Goal: Task Accomplishment & Management: Complete application form

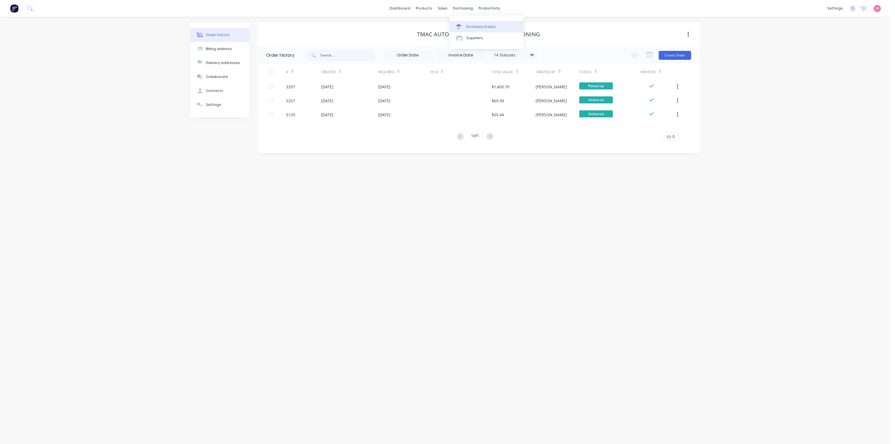
click at [466, 23] on link "Purchase Orders" at bounding box center [486, 26] width 74 height 11
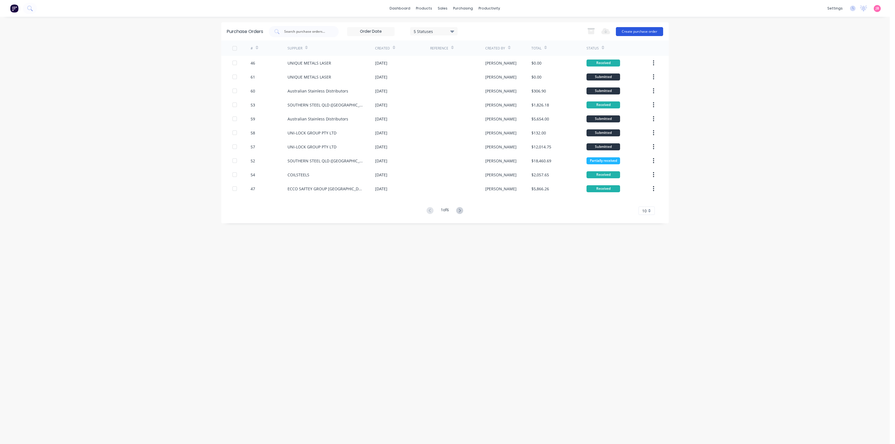
click at [621, 30] on button "Create purchase order" at bounding box center [639, 31] width 47 height 9
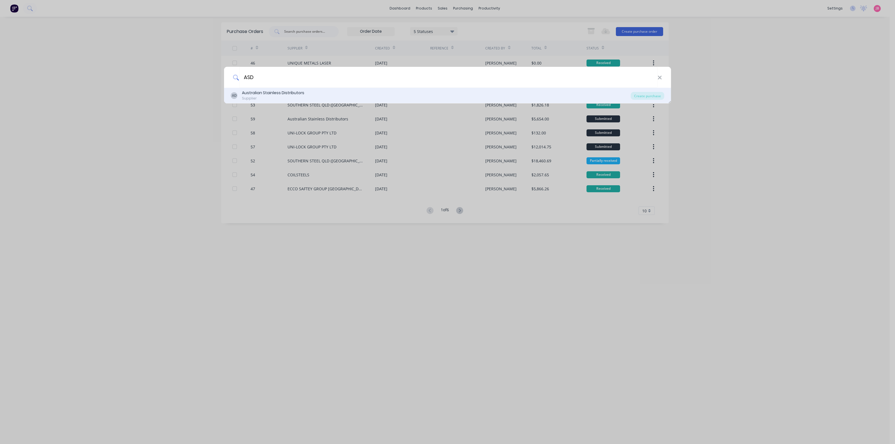
type input "ASD"
click at [294, 94] on div "Australian Stainless Distributors" at bounding box center [273, 93] width 62 height 6
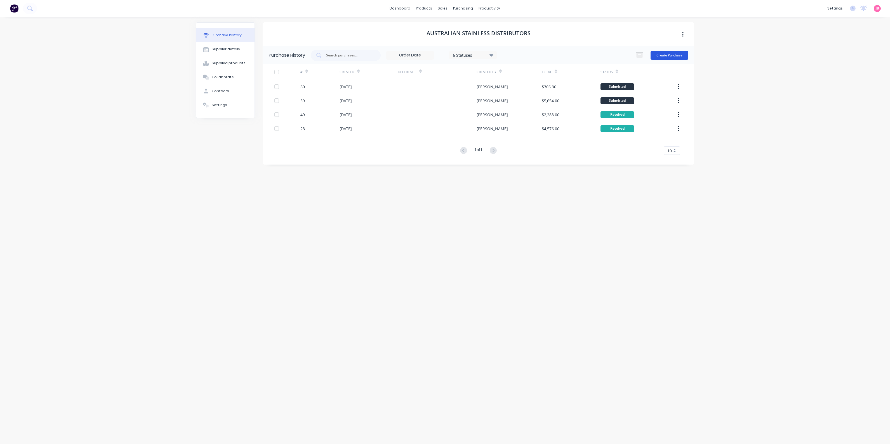
click at [659, 54] on button "Create Purchase" at bounding box center [669, 55] width 38 height 9
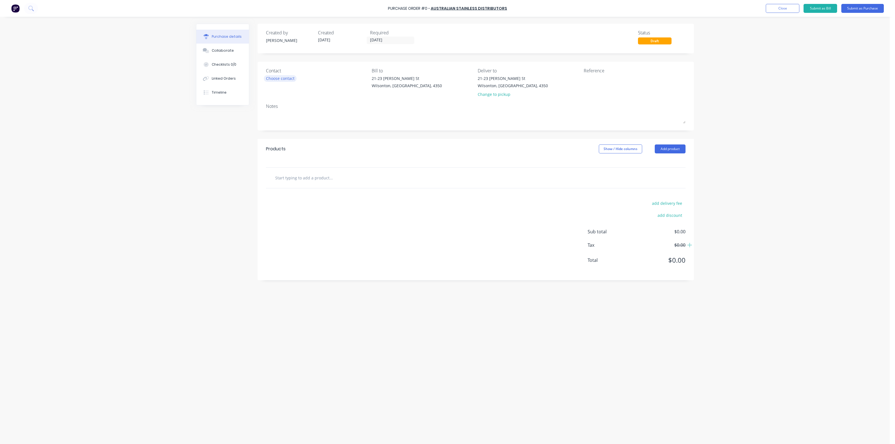
click at [287, 78] on div "Choose contact" at bounding box center [280, 78] width 29 height 6
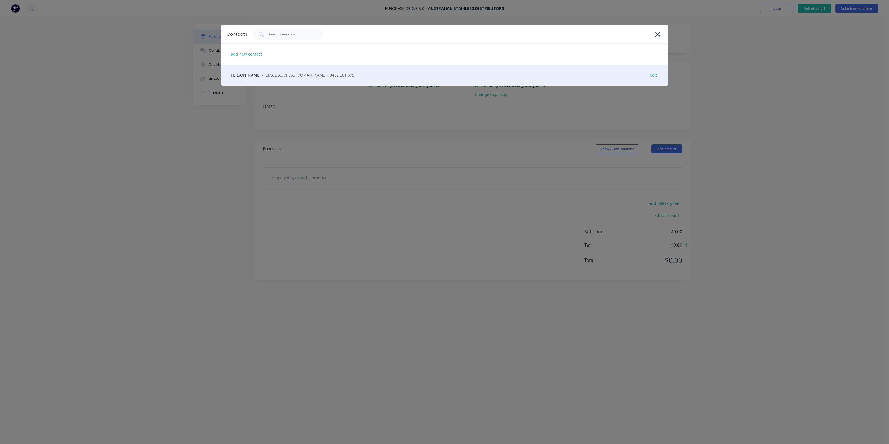
click at [307, 76] on span "- [EMAIL_ADDRESS][DOMAIN_NAME] - 0402 081 575" at bounding box center [308, 75] width 92 height 6
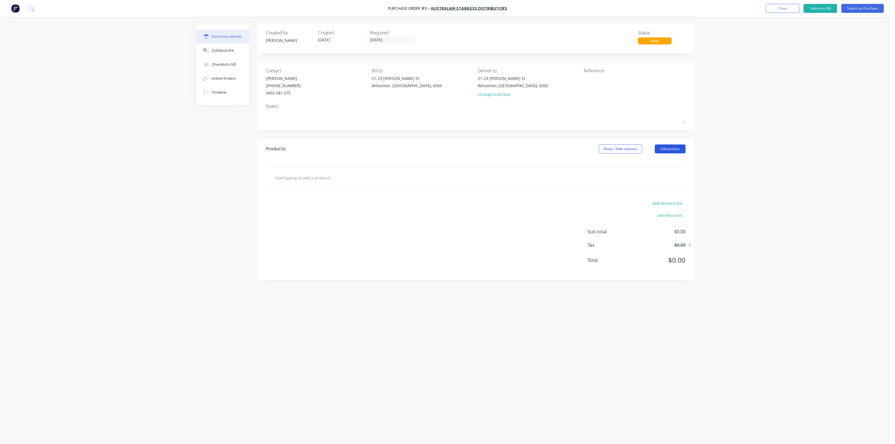
click at [669, 149] on button "Add product" at bounding box center [670, 149] width 31 height 9
click at [651, 161] on div "Product catalogue" at bounding box center [658, 163] width 43 height 8
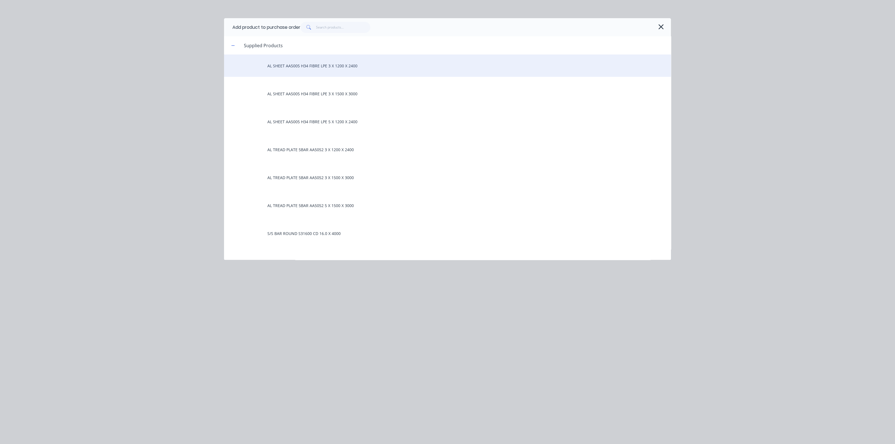
click at [324, 68] on div "AL SHEET AA5005 H34 FIBRE LPE 3 X 1200 X 2400" at bounding box center [447, 66] width 447 height 22
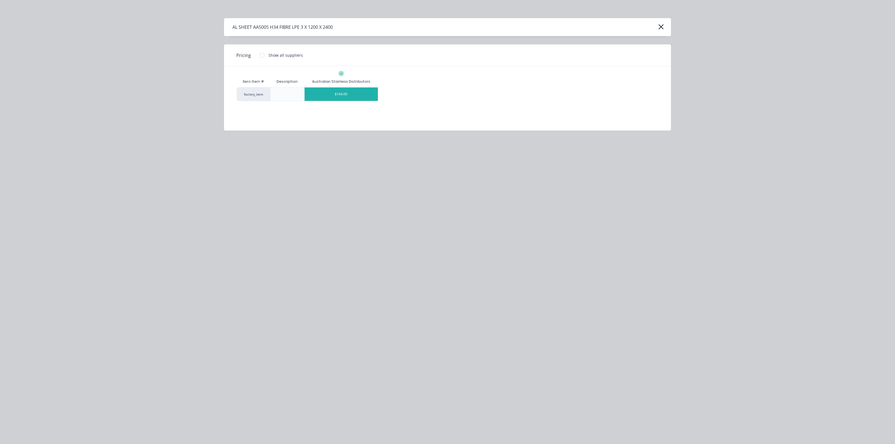
click at [329, 95] on div "$164.00" at bounding box center [342, 94] width 74 height 13
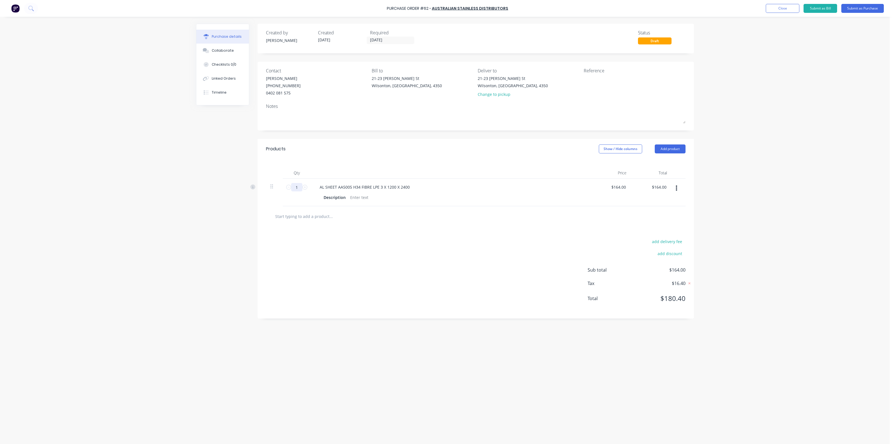
click at [299, 188] on input "1" at bounding box center [296, 187] width 11 height 8
type input "2"
type input "$328.00"
type input "20"
type input "$3,280.00"
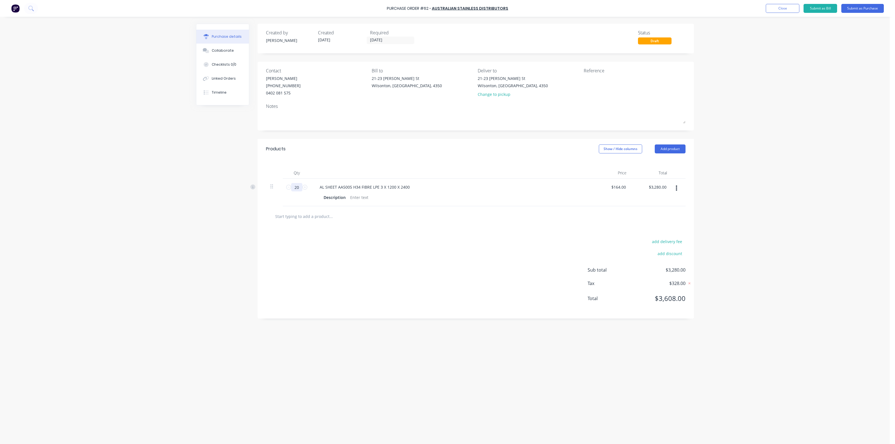
type input "20"
click at [405, 166] on div "Qty Price Total 20 20 AL SHEET AA5005 H34 FIBRE LPE 3 X 1200 X 2400 Description…" at bounding box center [476, 182] width 436 height 47
click at [855, 8] on button "Submit as Purchase" at bounding box center [862, 8] width 43 height 9
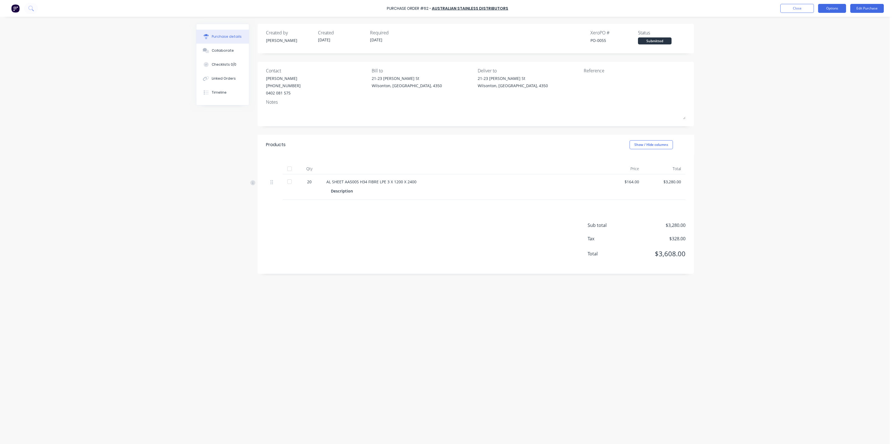
click at [837, 7] on button "Options" at bounding box center [832, 8] width 28 height 9
click at [818, 24] on div "Print / Email" at bounding box center [819, 23] width 43 height 8
click at [806, 44] on div "Without pricing" at bounding box center [819, 45] width 43 height 8
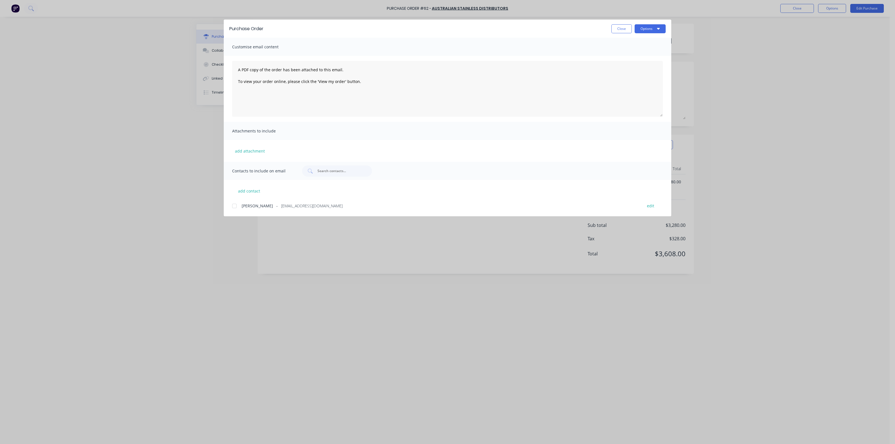
click at [234, 202] on div at bounding box center [234, 205] width 11 height 11
click at [658, 27] on icon "button" at bounding box center [658, 28] width 3 height 4
click at [631, 55] on div "Print" at bounding box center [638, 54] width 43 height 8
click at [645, 27] on button "Options" at bounding box center [649, 28] width 31 height 9
click at [639, 65] on div "Email" at bounding box center [638, 65] width 43 height 8
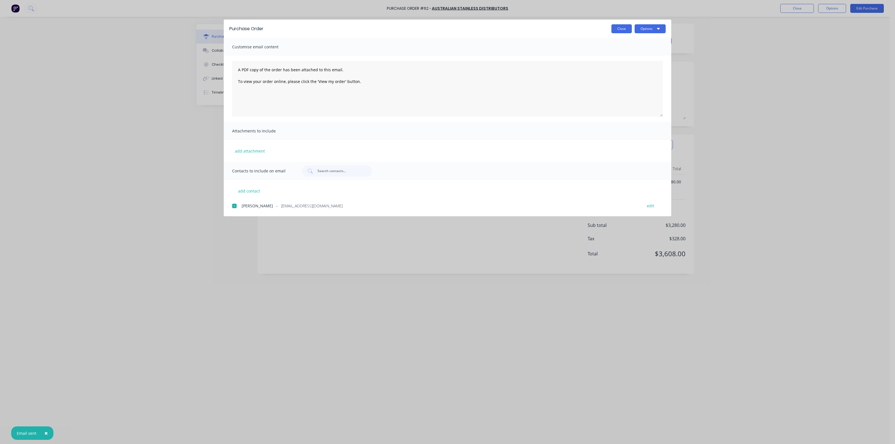
click at [613, 29] on button "Close" at bounding box center [621, 28] width 20 height 9
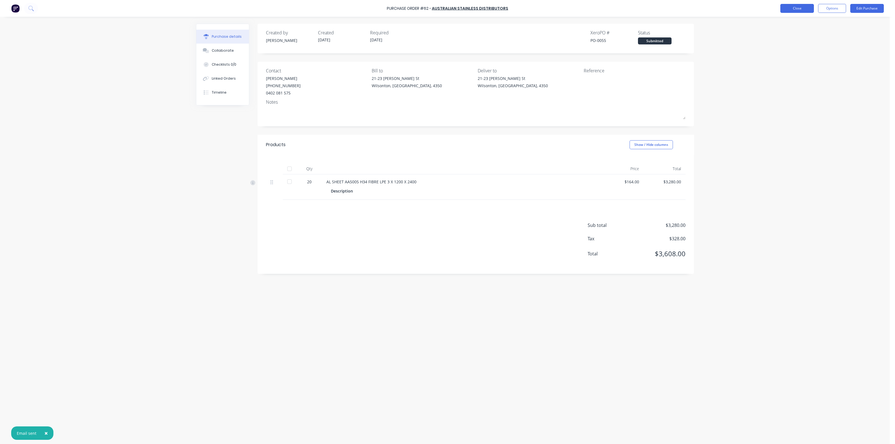
click at [801, 8] on button "Close" at bounding box center [797, 8] width 34 height 9
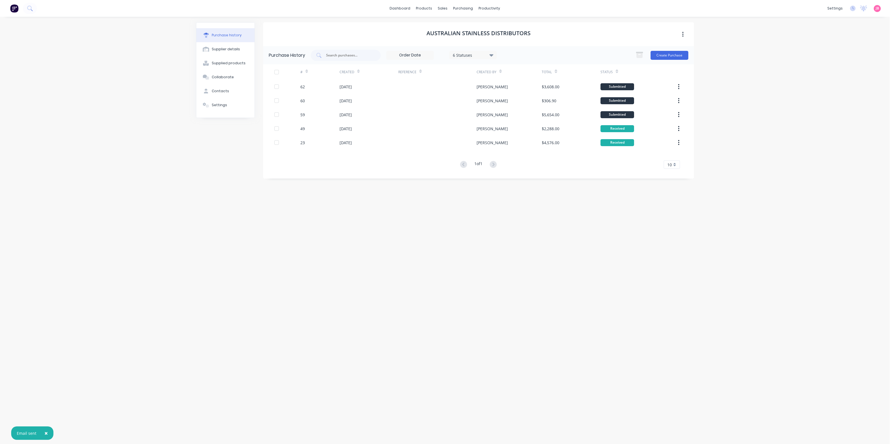
click at [770, 49] on div "× Email sent dashboard products sales purchasing productivity dashboard product…" at bounding box center [444, 222] width 889 height 444
click at [490, 27] on link "Workflow" at bounding box center [511, 26] width 74 height 11
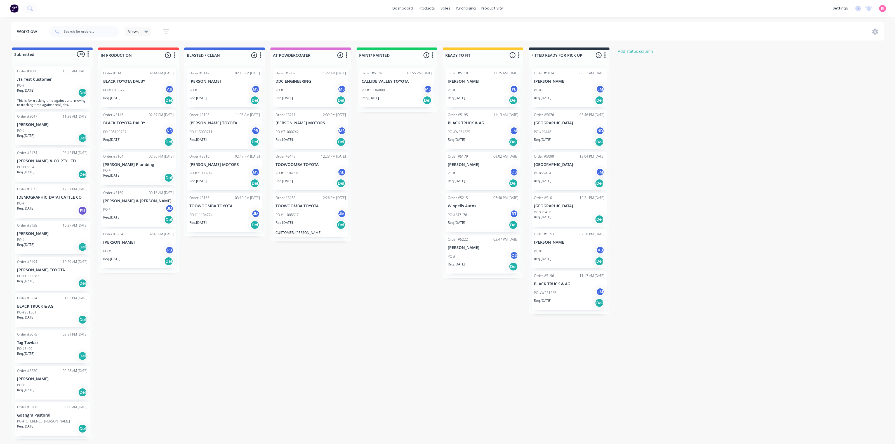
click at [670, 130] on div "Submitted 38 Status colour #4169E1 hex #4169E1 Save Cancel Summaries Total orde…" at bounding box center [381, 244] width 770 height 392
click at [463, 26] on icon at bounding box center [461, 25] width 5 height 2
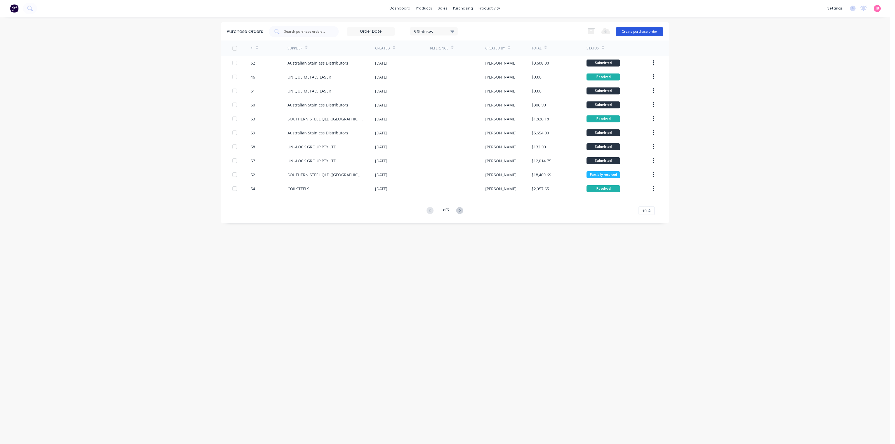
click at [632, 30] on button "Create purchase order" at bounding box center [639, 31] width 47 height 9
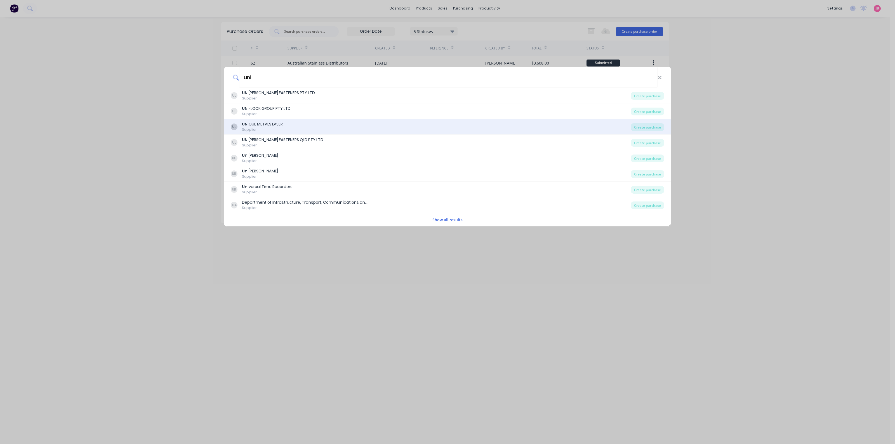
type input "uni"
click at [405, 128] on div "UL UNI QUE METALS LASER Supplier" at bounding box center [431, 126] width 400 height 11
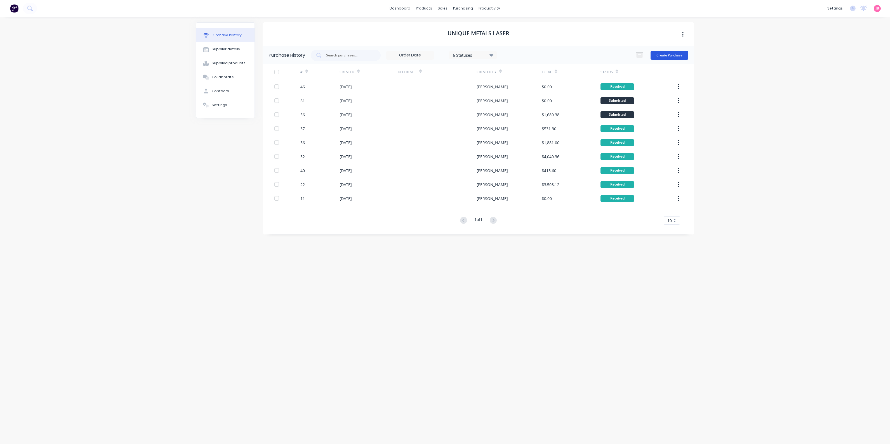
click at [669, 56] on button "Create Purchase" at bounding box center [669, 55] width 38 height 9
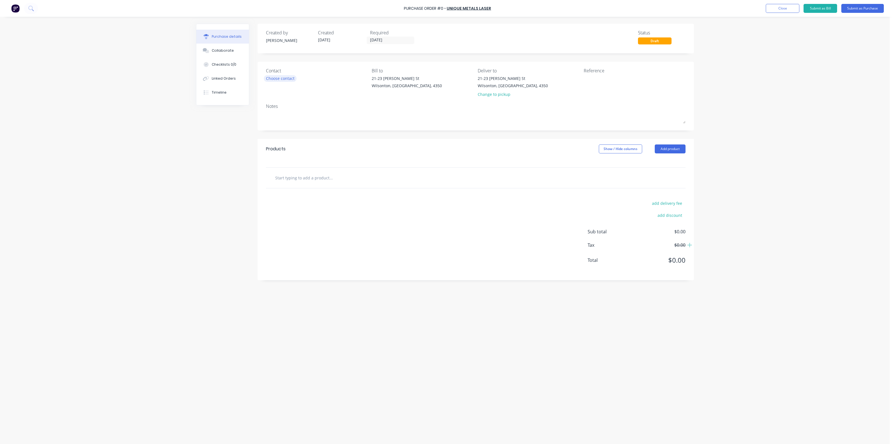
click at [289, 79] on div "Choose contact" at bounding box center [280, 78] width 29 height 6
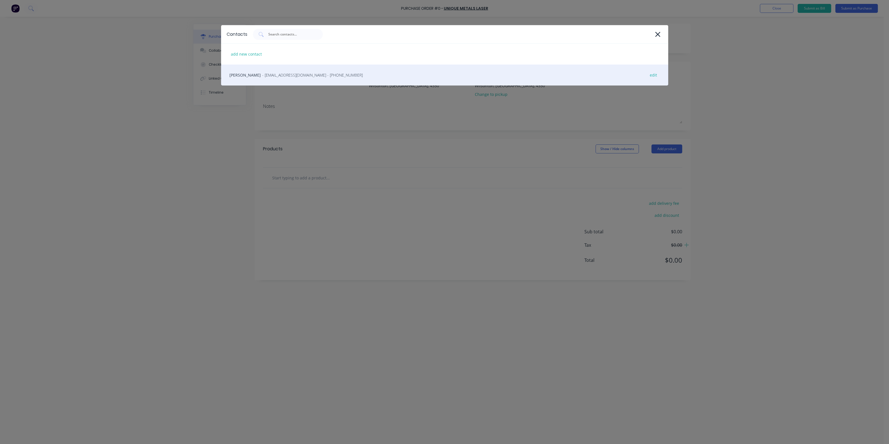
click at [298, 76] on span "- [EMAIL_ADDRESS][DOMAIN_NAME] - [PHONE_NUMBER]" at bounding box center [312, 75] width 101 height 6
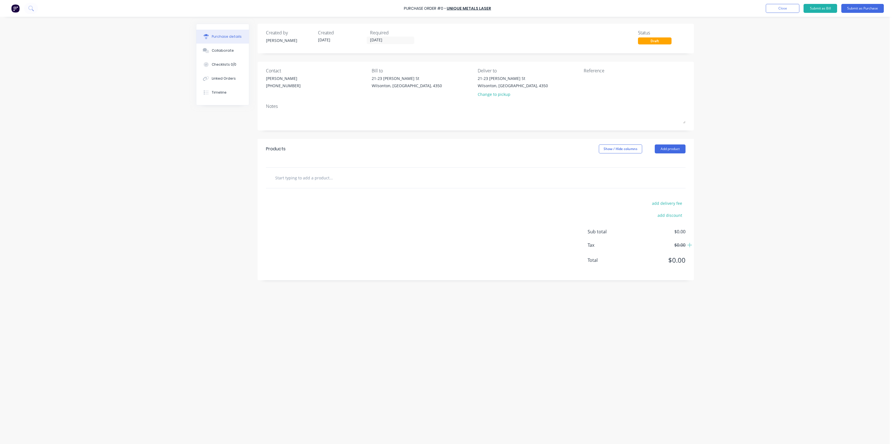
click at [288, 178] on input "text" at bounding box center [331, 177] width 112 height 11
click at [326, 180] on input "text" at bounding box center [331, 177] width 112 height 11
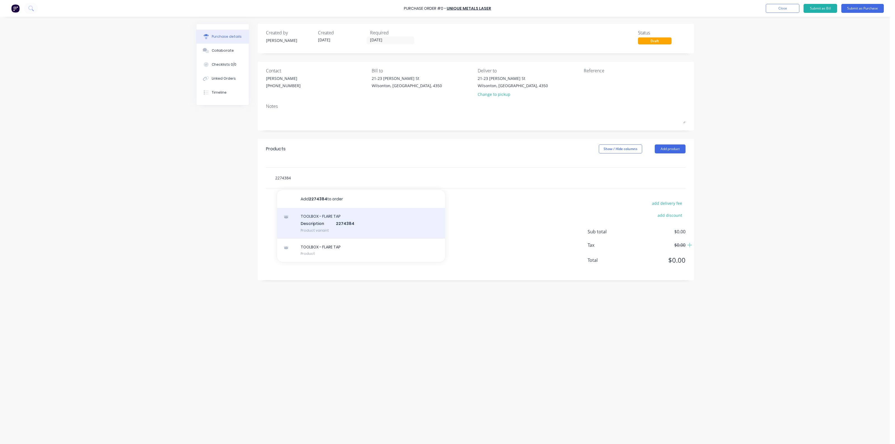
type input "2274384"
click at [340, 225] on div "TOOLBOX - FLARE TAP Description 2274384 Product variant" at bounding box center [361, 223] width 168 height 31
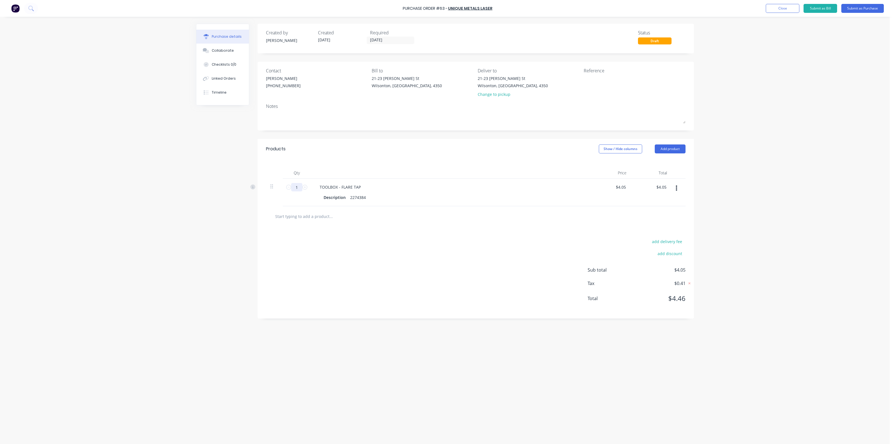
click at [296, 187] on input "1" at bounding box center [296, 187] width 11 height 8
type input "2"
type input "$8.10"
type input "20"
type input "$81.00"
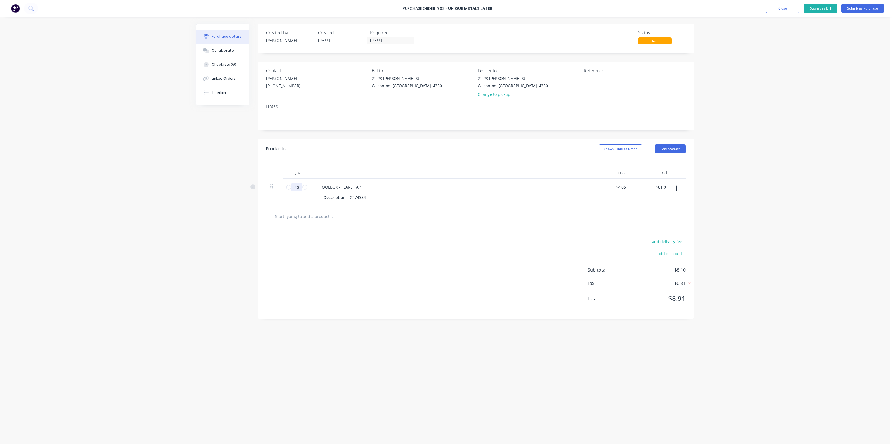
type input "200"
type input "$810.00"
type input "200"
click at [328, 214] on input "text" at bounding box center [331, 216] width 112 height 11
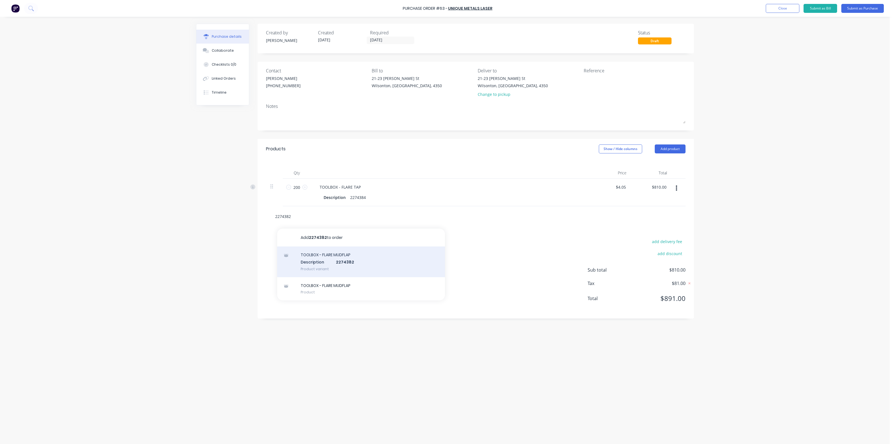
type input "2274382"
click at [329, 266] on div "TOOLBOX - FLARE MUDFLAP Description 2274382 Product variant" at bounding box center [361, 262] width 168 height 31
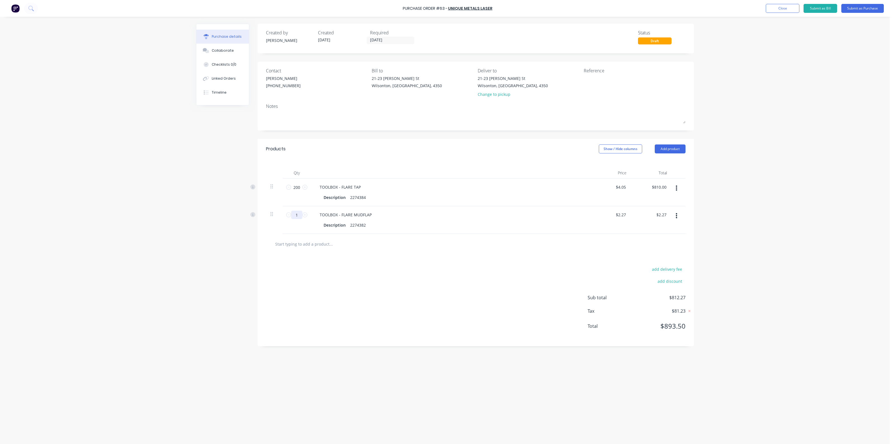
click at [298, 214] on input "1" at bounding box center [296, 215] width 11 height 8
type input "4"
type input "$9.08"
type input "40"
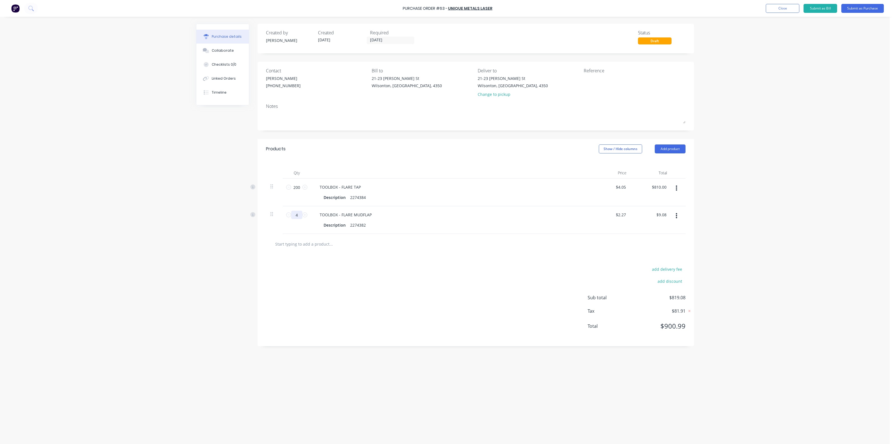
type input "$90.80"
type input "400"
type input "$908.00"
type input "400"
click at [315, 244] on input "text" at bounding box center [331, 244] width 112 height 11
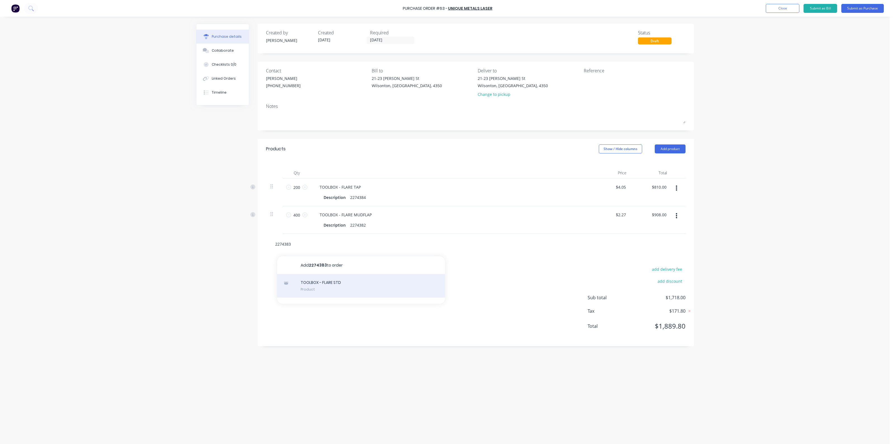
type input "2274383"
click at [326, 288] on div "TOOLBOX - FLARE STD Product" at bounding box center [361, 285] width 168 height 23
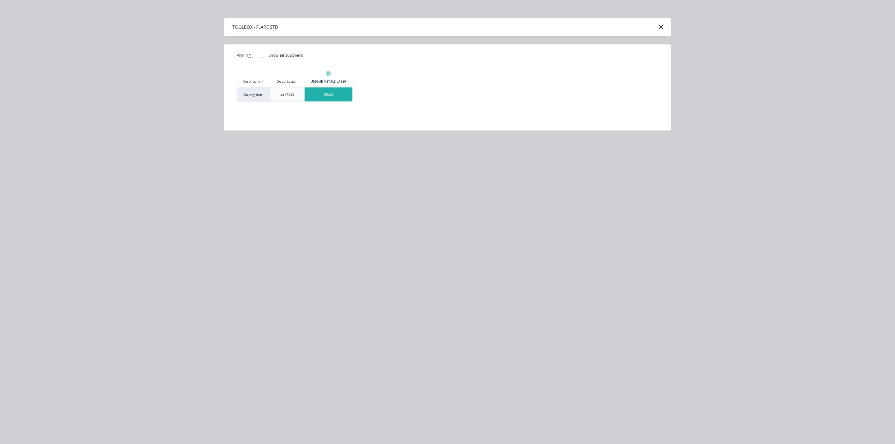
click at [327, 98] on div "$3.52" at bounding box center [329, 95] width 48 height 14
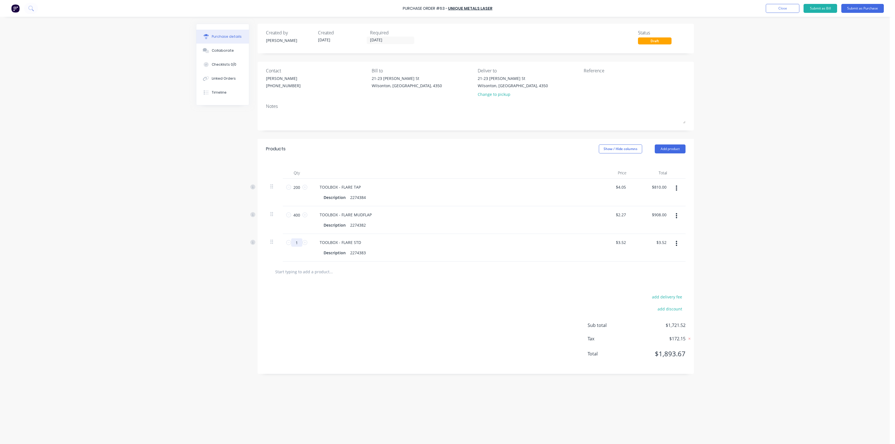
click at [299, 243] on input "1" at bounding box center [296, 243] width 11 height 8
type input "2"
type input "$7.04"
type input "20"
type input "$70.40"
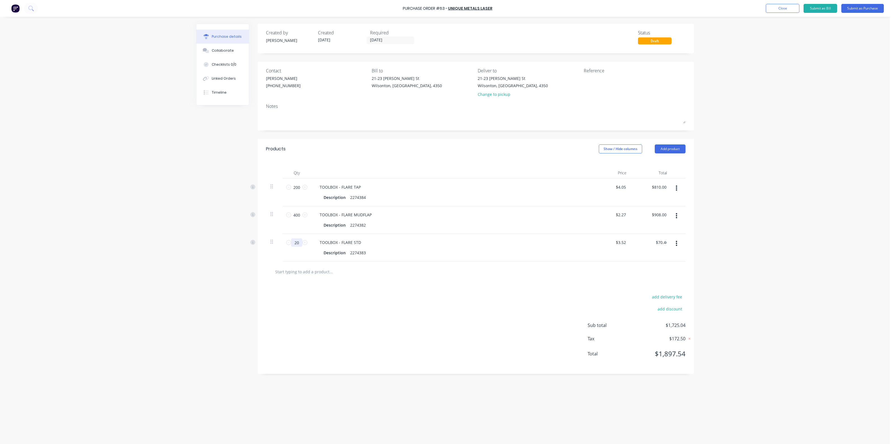
type input "200"
type input "$704.00"
type input "200"
click at [422, 314] on div "add delivery fee add discount Sub total $2,422.00 Tax $242.20 Total $2,664.20" at bounding box center [476, 328] width 436 height 92
click at [315, 268] on input "text" at bounding box center [331, 271] width 112 height 11
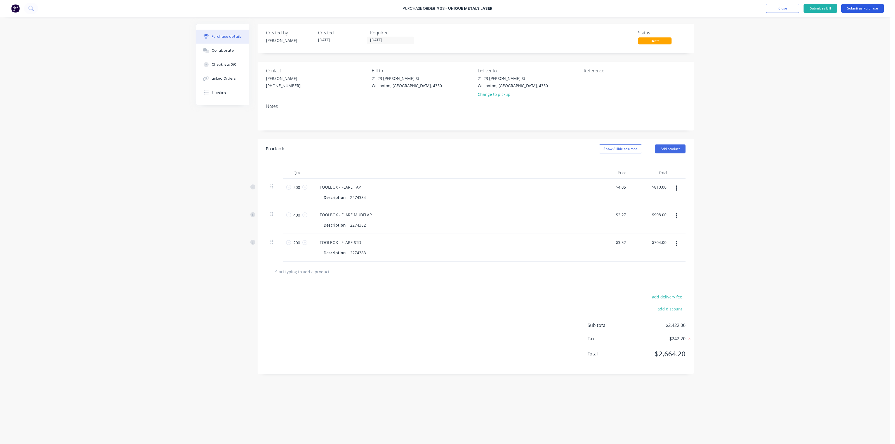
click at [857, 7] on button "Submit as Purchase" at bounding box center [862, 8] width 43 height 9
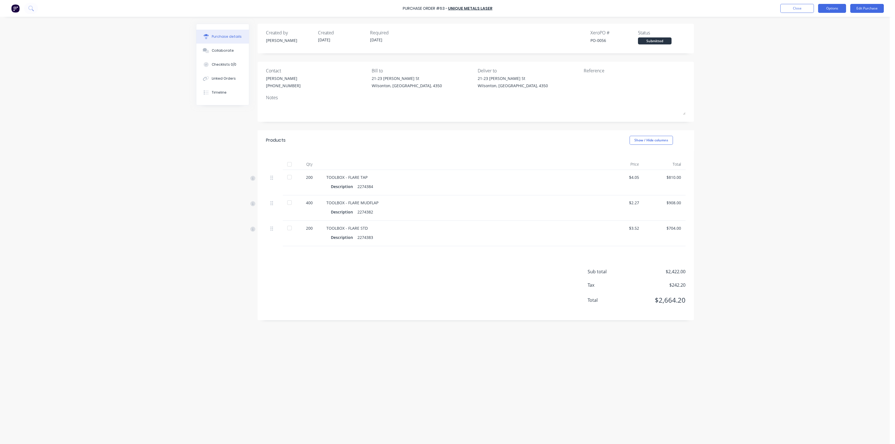
click at [824, 8] on button "Options" at bounding box center [832, 8] width 28 height 9
click at [813, 24] on div "Print / Email" at bounding box center [819, 23] width 43 height 8
click at [814, 47] on div "Without pricing" at bounding box center [819, 45] width 43 height 8
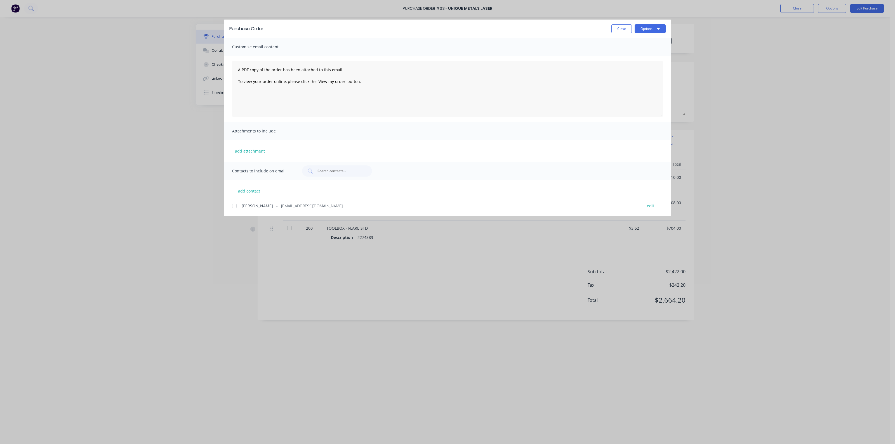
drag, startPoint x: 233, startPoint y: 205, endPoint x: 258, endPoint y: 207, distance: 24.4
click at [233, 206] on div at bounding box center [234, 205] width 11 height 11
click at [657, 27] on icon "button" at bounding box center [658, 28] width 3 height 4
click at [640, 66] on div "Email" at bounding box center [638, 65] width 43 height 8
click at [624, 29] on button "Close" at bounding box center [621, 28] width 20 height 9
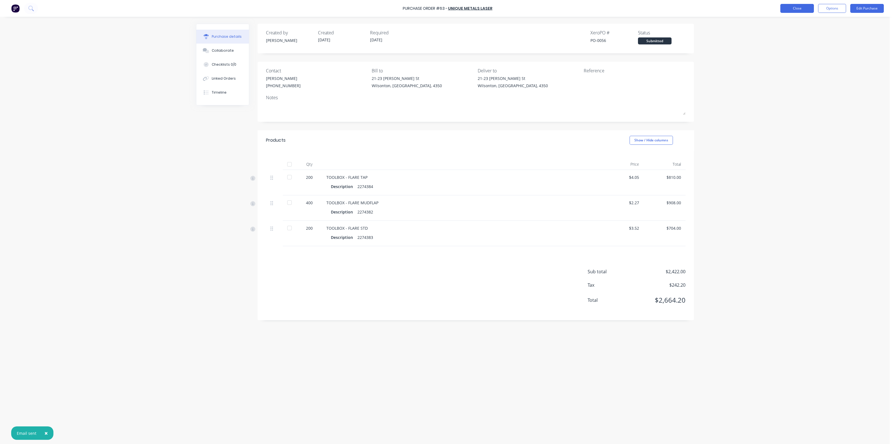
click at [796, 10] on button "Close" at bounding box center [797, 8] width 34 height 9
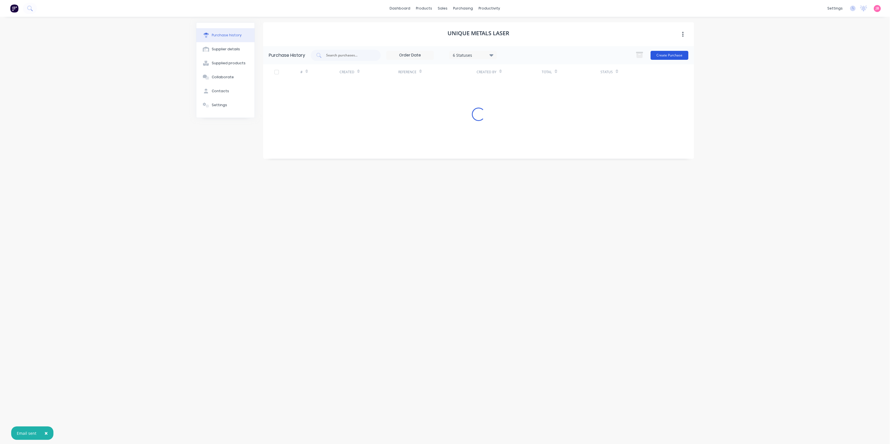
click at [677, 54] on button "Create Purchase" at bounding box center [669, 55] width 38 height 9
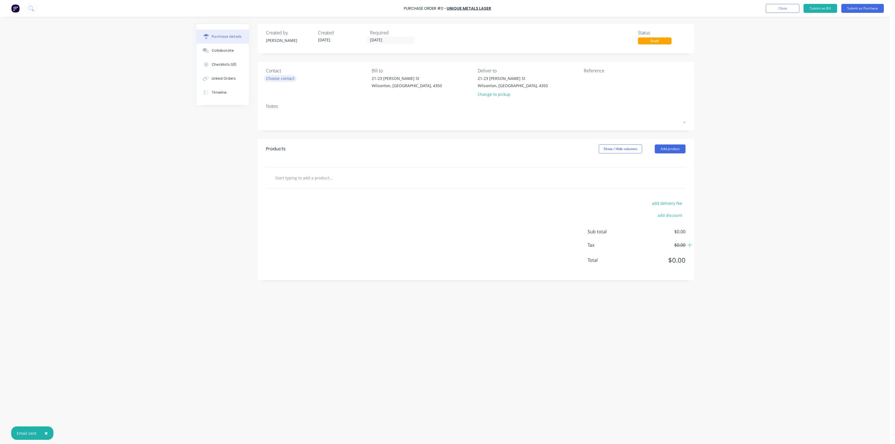
click at [288, 77] on div "Choose contact" at bounding box center [280, 78] width 29 height 6
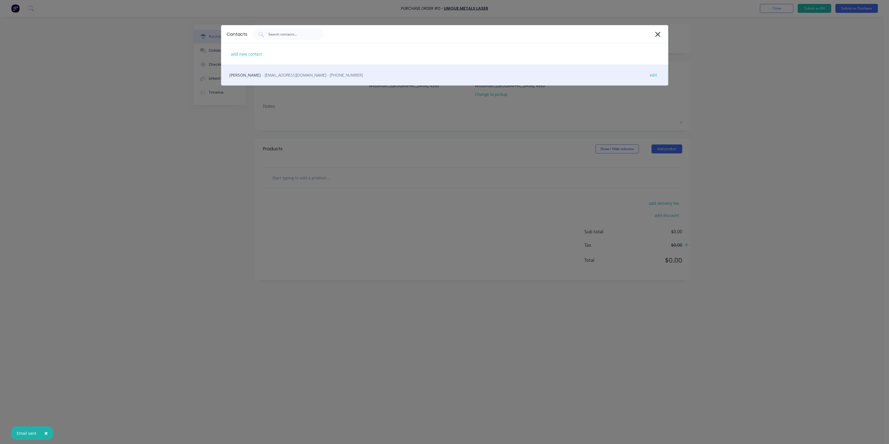
click at [313, 72] on span "- [EMAIL_ADDRESS][DOMAIN_NAME] - [PHONE_NUMBER]" at bounding box center [312, 75] width 101 height 6
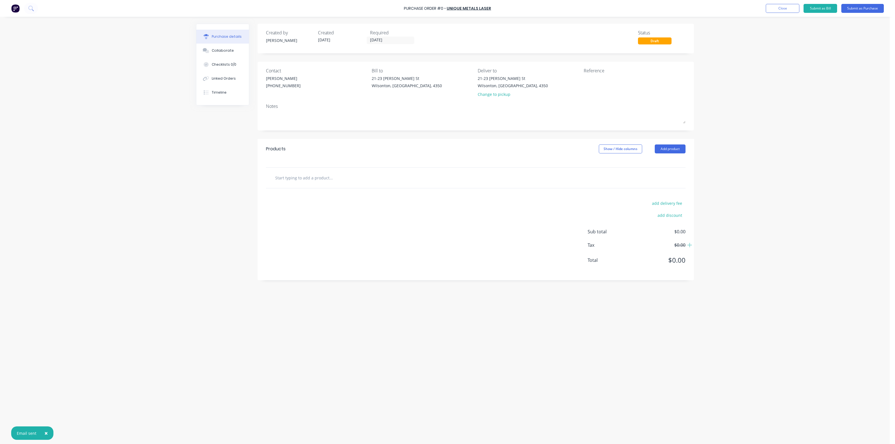
click at [325, 183] on input "text" at bounding box center [331, 177] width 112 height 11
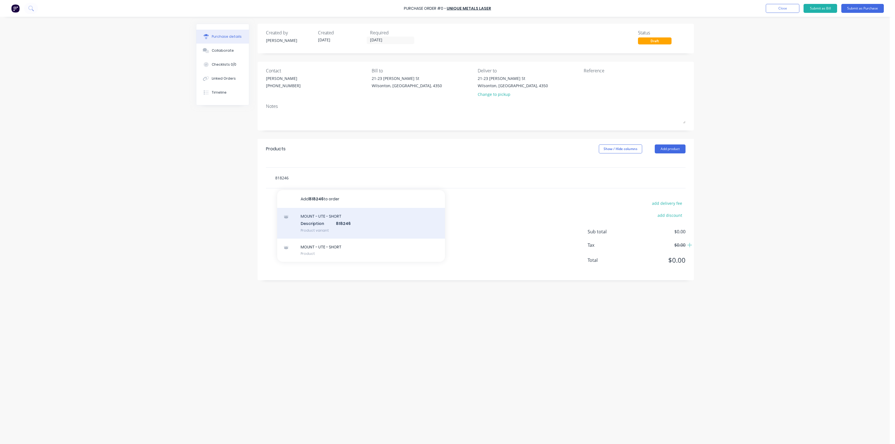
type input "818246"
click at [335, 221] on div "MOUNT - UTE - SHORT Description 818246 Product variant" at bounding box center [361, 223] width 168 height 31
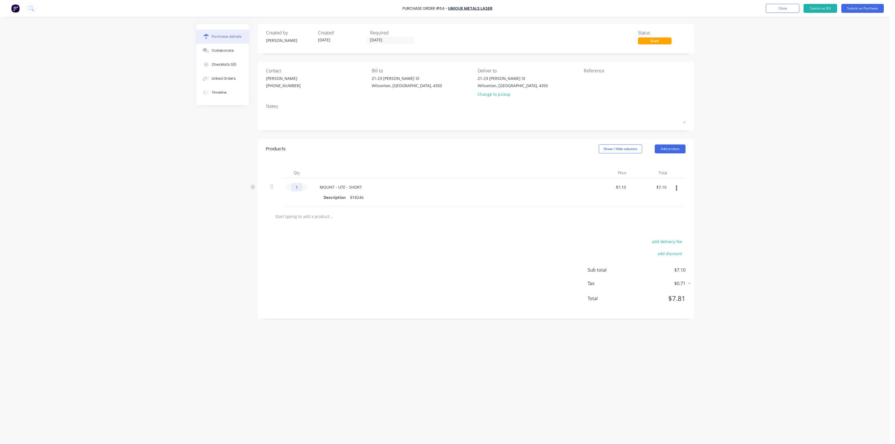
click at [301, 191] on input "1" at bounding box center [296, 187] width 11 height 8
type input "3"
type input "$21.30"
type input "30"
type input "$213.00"
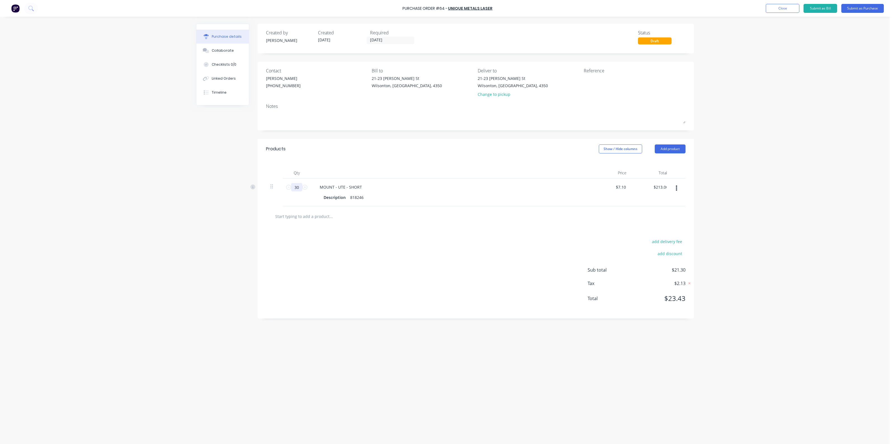
type input "300"
type input "$2,130.00"
type input "300"
click at [303, 216] on input "text" at bounding box center [331, 216] width 112 height 11
type input "1271079"
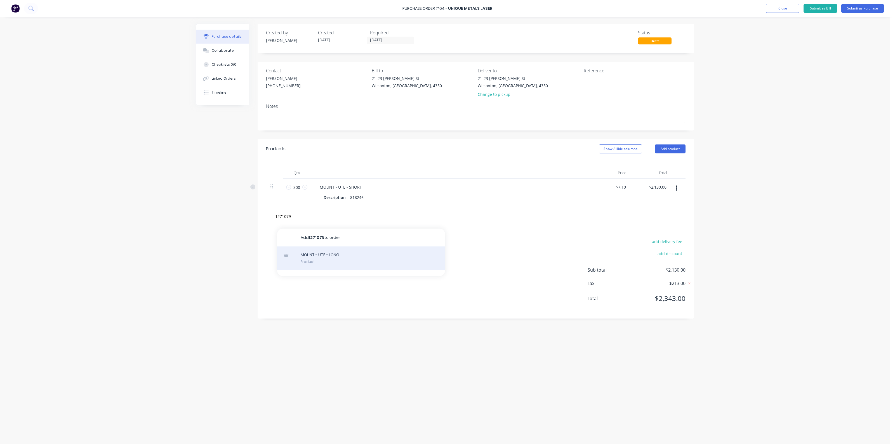
click at [326, 254] on div "MOUNT - UTE - LONG Product" at bounding box center [361, 258] width 168 height 23
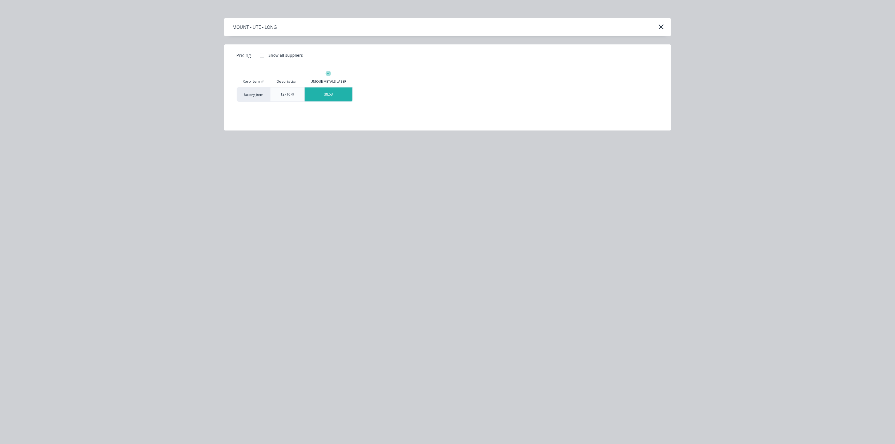
click at [326, 98] on div "$8.53" at bounding box center [329, 95] width 48 height 14
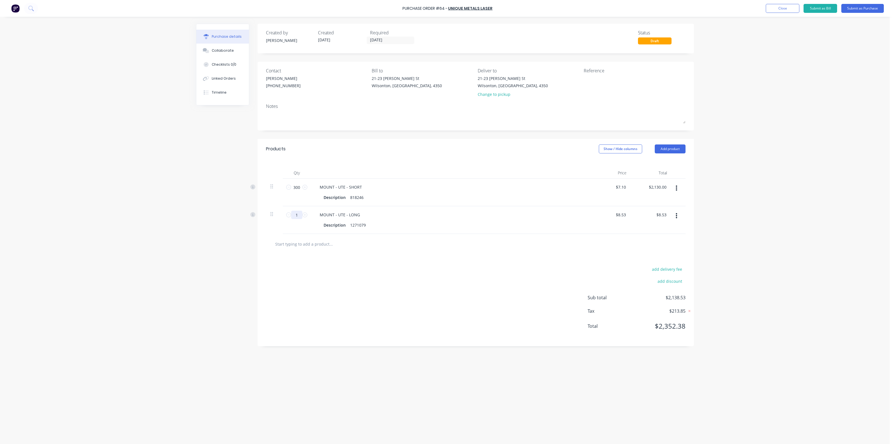
click at [296, 216] on input "1" at bounding box center [296, 215] width 11 height 8
type input "2"
type input "$17.06"
type input "20"
type input "$170.60"
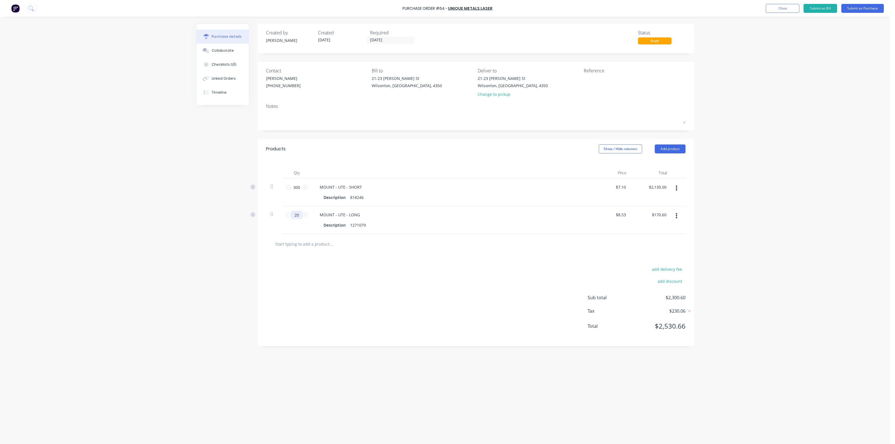
type input "200"
type input "$1,706.00"
type input "200"
click at [433, 301] on div "add delivery fee add discount Sub total $3,836.00 Tax $383.60 Total $4,219.60" at bounding box center [476, 300] width 436 height 92
click at [854, 8] on button "Submit as Purchase" at bounding box center [862, 8] width 43 height 9
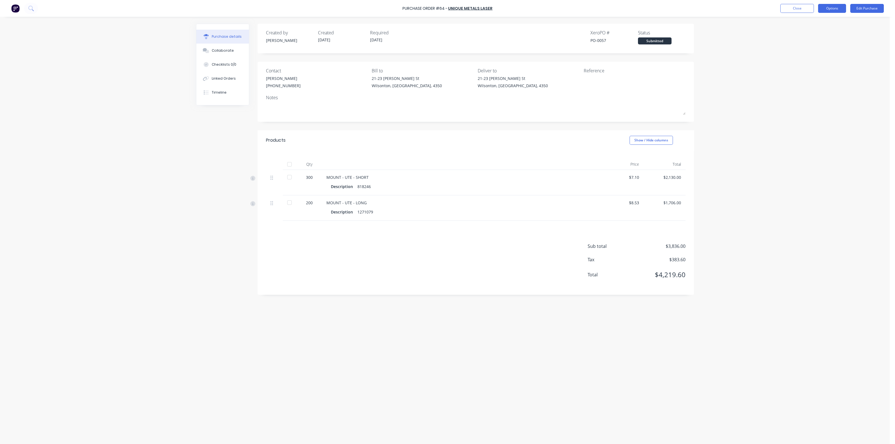
click at [837, 8] on button "Options" at bounding box center [832, 8] width 28 height 9
click at [810, 25] on div "Print / Email" at bounding box center [819, 23] width 43 height 8
click at [811, 41] on div "Without pricing" at bounding box center [819, 45] width 43 height 8
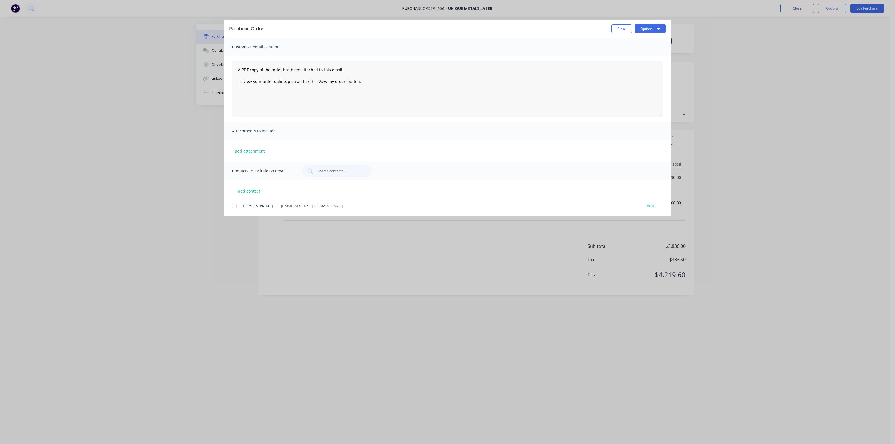
click at [234, 205] on div at bounding box center [234, 205] width 11 height 11
click at [647, 29] on button "Options" at bounding box center [649, 28] width 31 height 9
click at [640, 63] on div "Email" at bounding box center [638, 65] width 43 height 8
click at [636, 59] on div "A PDF copy of the order has been attached to this email. To view your order onl…" at bounding box center [447, 89] width 447 height 66
click at [621, 31] on button "Close" at bounding box center [621, 28] width 20 height 9
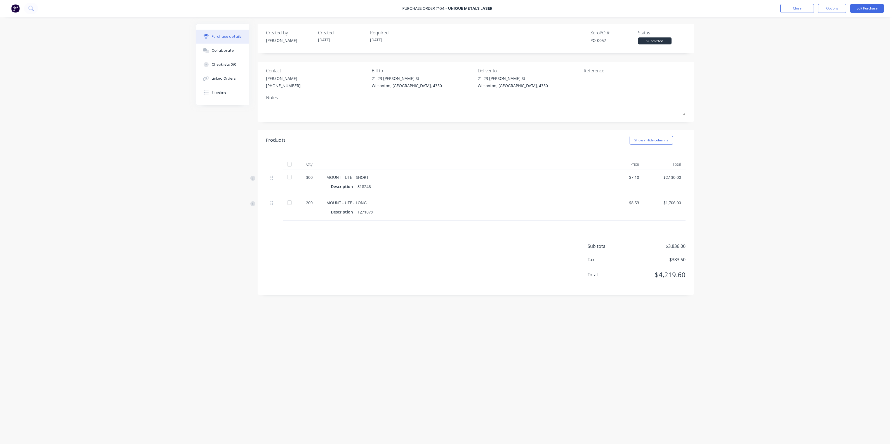
click at [740, 79] on div "Purchase Order #64 - UNIQUE METALS LASER Close Options Edit Purchase Purchase d…" at bounding box center [444, 222] width 889 height 444
click at [790, 10] on button "Close" at bounding box center [797, 8] width 34 height 9
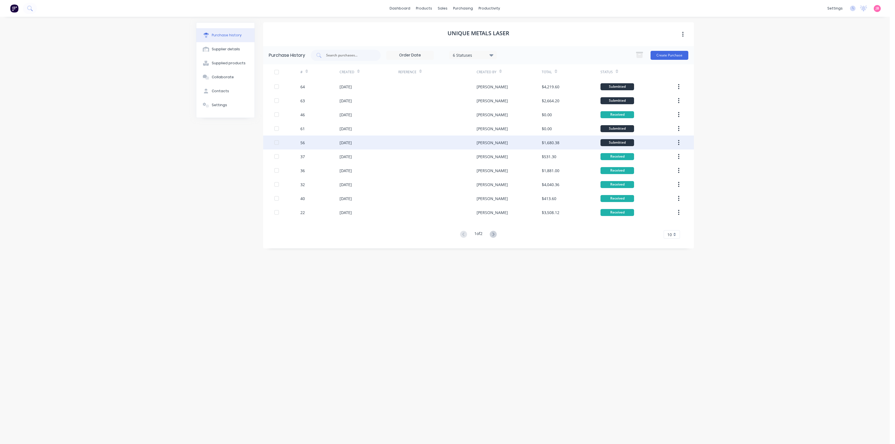
click at [476, 146] on div "[PERSON_NAME]" at bounding box center [508, 143] width 65 height 14
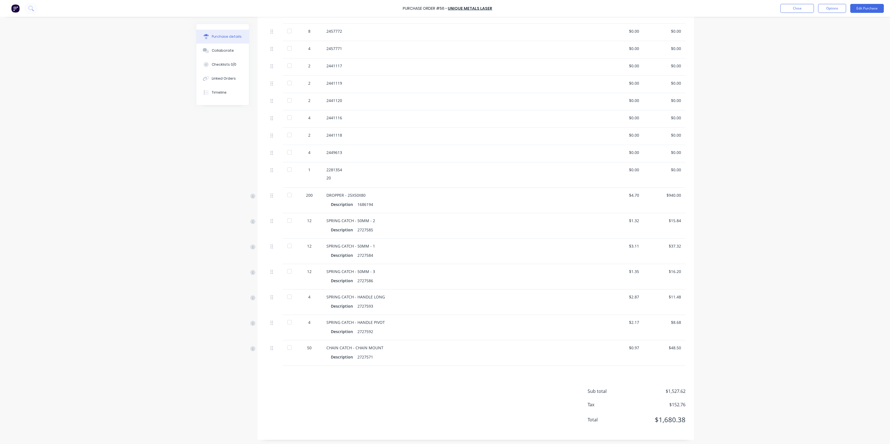
scroll to position [170, 0]
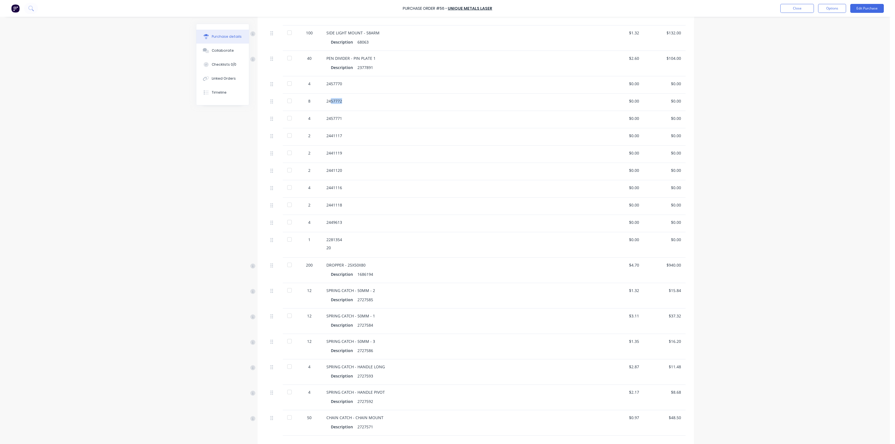
drag, startPoint x: 327, startPoint y: 103, endPoint x: 350, endPoint y: 103, distance: 22.7
click at [350, 103] on div "2457772" at bounding box center [461, 101] width 271 height 6
drag, startPoint x: 324, startPoint y: 103, endPoint x: 339, endPoint y: 101, distance: 15.4
click at [339, 101] on div "2457772" at bounding box center [461, 101] width 271 height 6
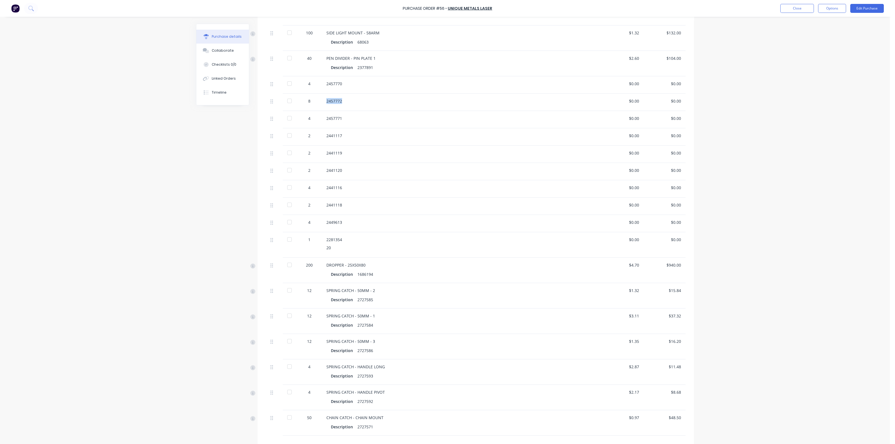
copy div "2457772"
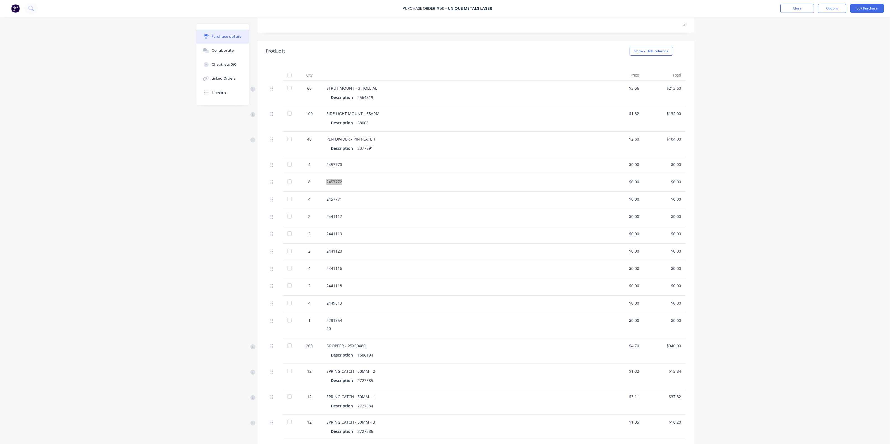
scroll to position [100, 0]
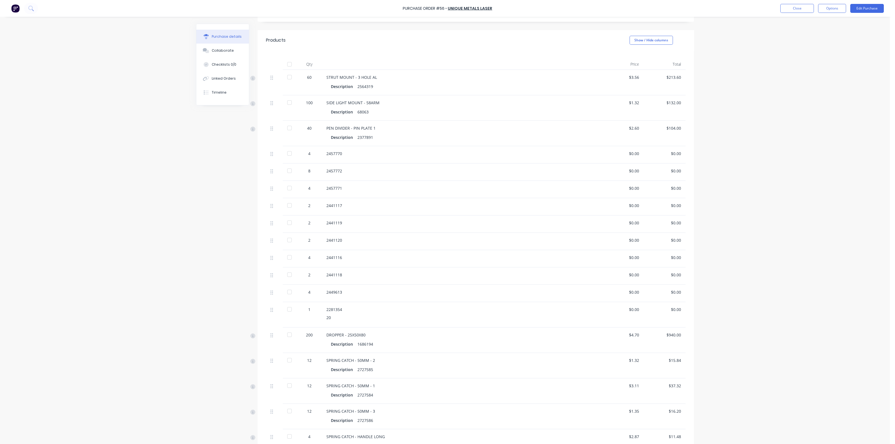
click at [345, 320] on div "20" at bounding box center [461, 318] width 271 height 6
drag, startPoint x: 341, startPoint y: 308, endPoint x: 320, endPoint y: 310, distance: 21.6
click at [322, 310] on div "2281354 20" at bounding box center [462, 314] width 280 height 25
copy div "2281354"
